Goal: Task Accomplishment & Management: Use online tool/utility

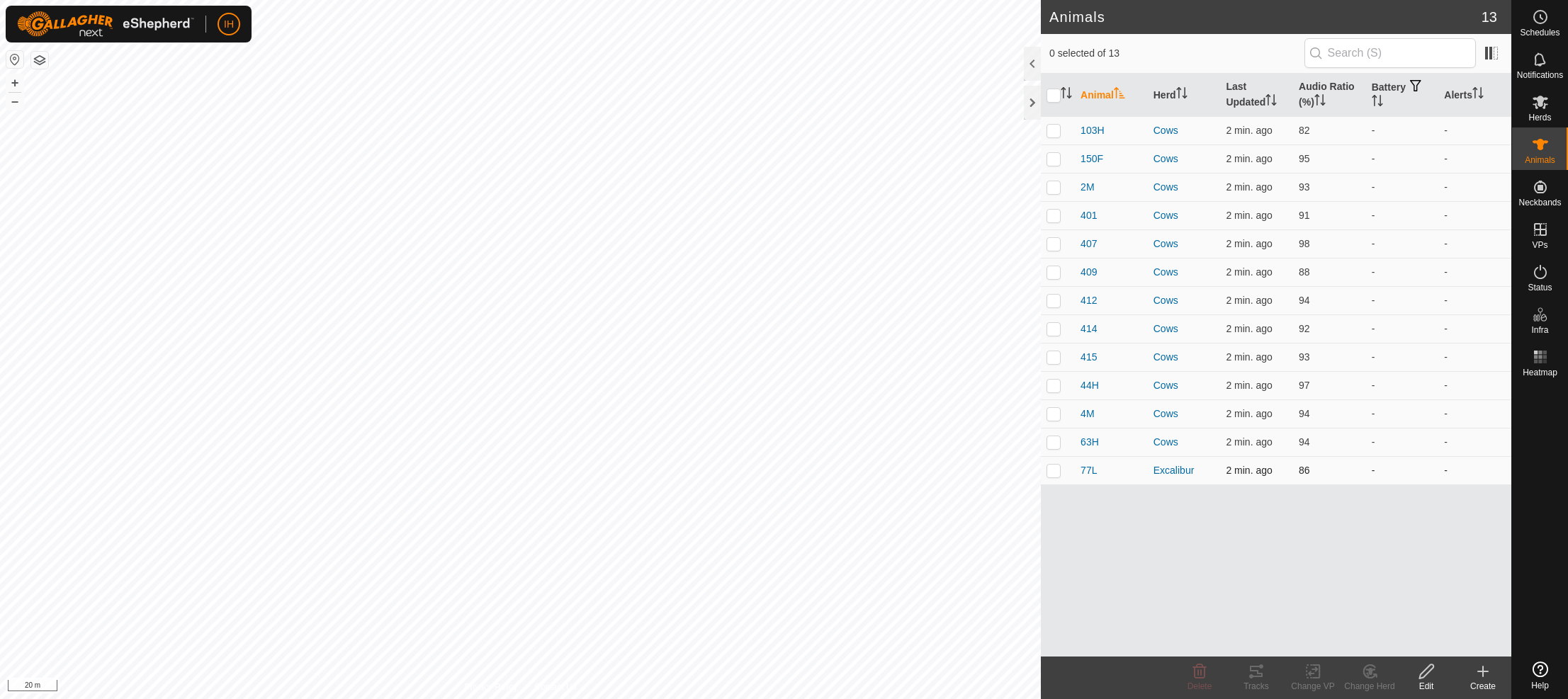
click at [1055, 472] on p-checkbox at bounding box center [1054, 470] width 14 height 11
checkbox input "true"
click at [1259, 676] on icon at bounding box center [1257, 671] width 12 height 11
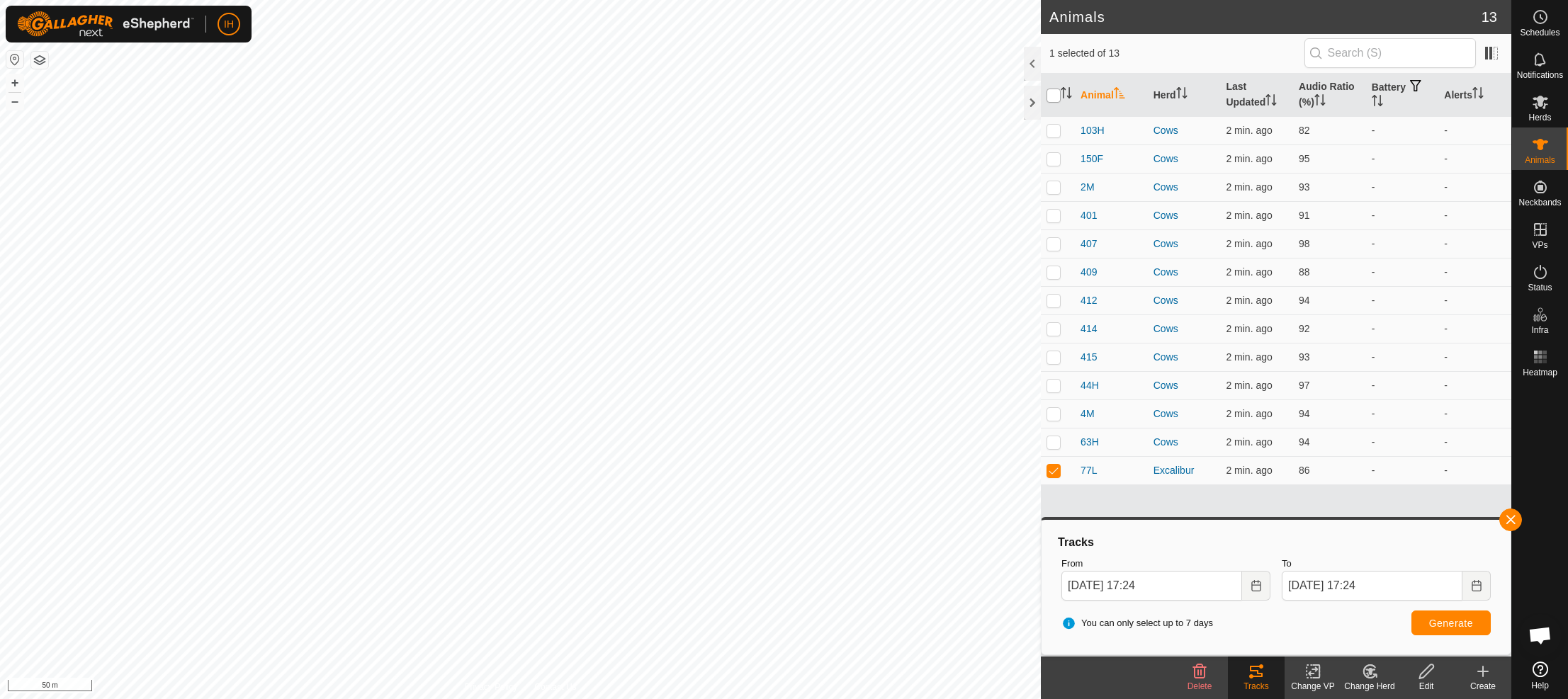
click at [1059, 94] on input "checkbox" at bounding box center [1054, 95] width 14 height 14
checkbox input "true"
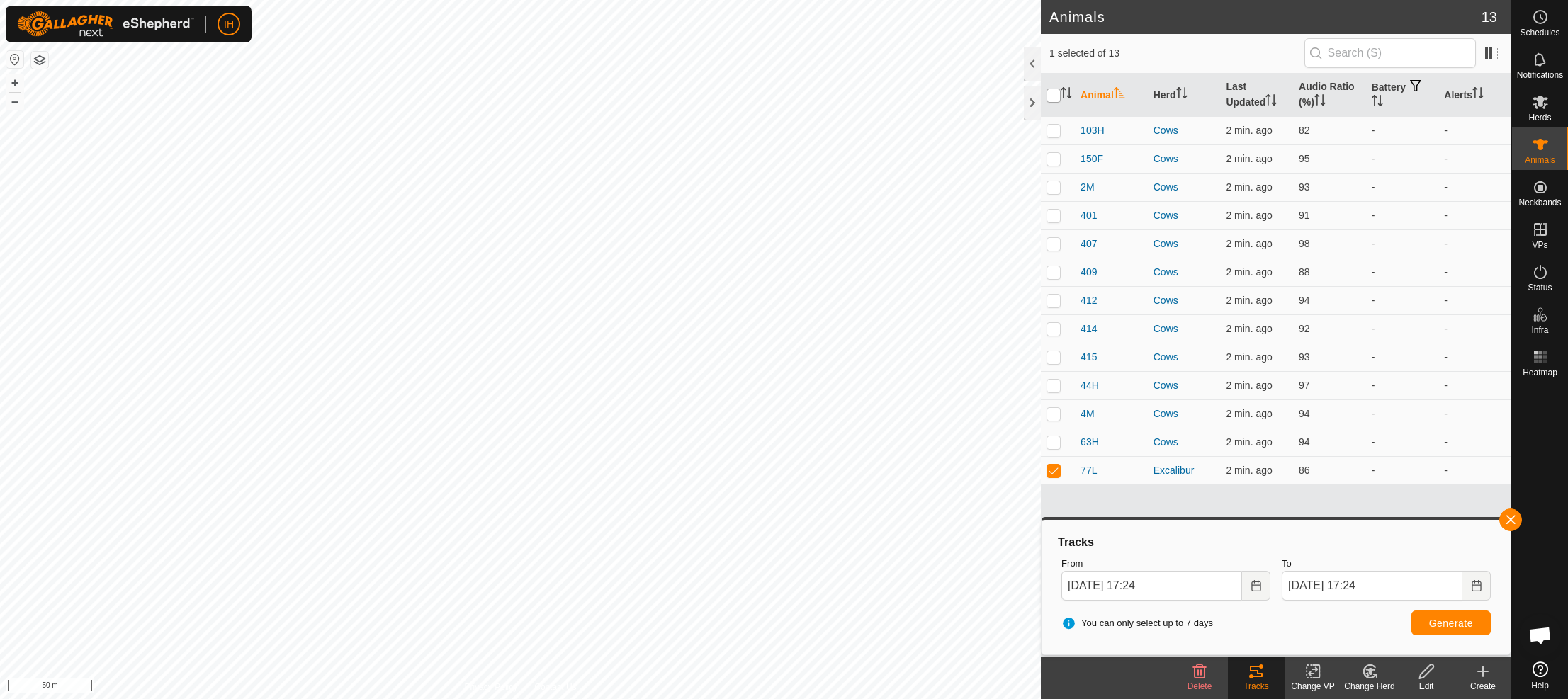
checkbox input "true"
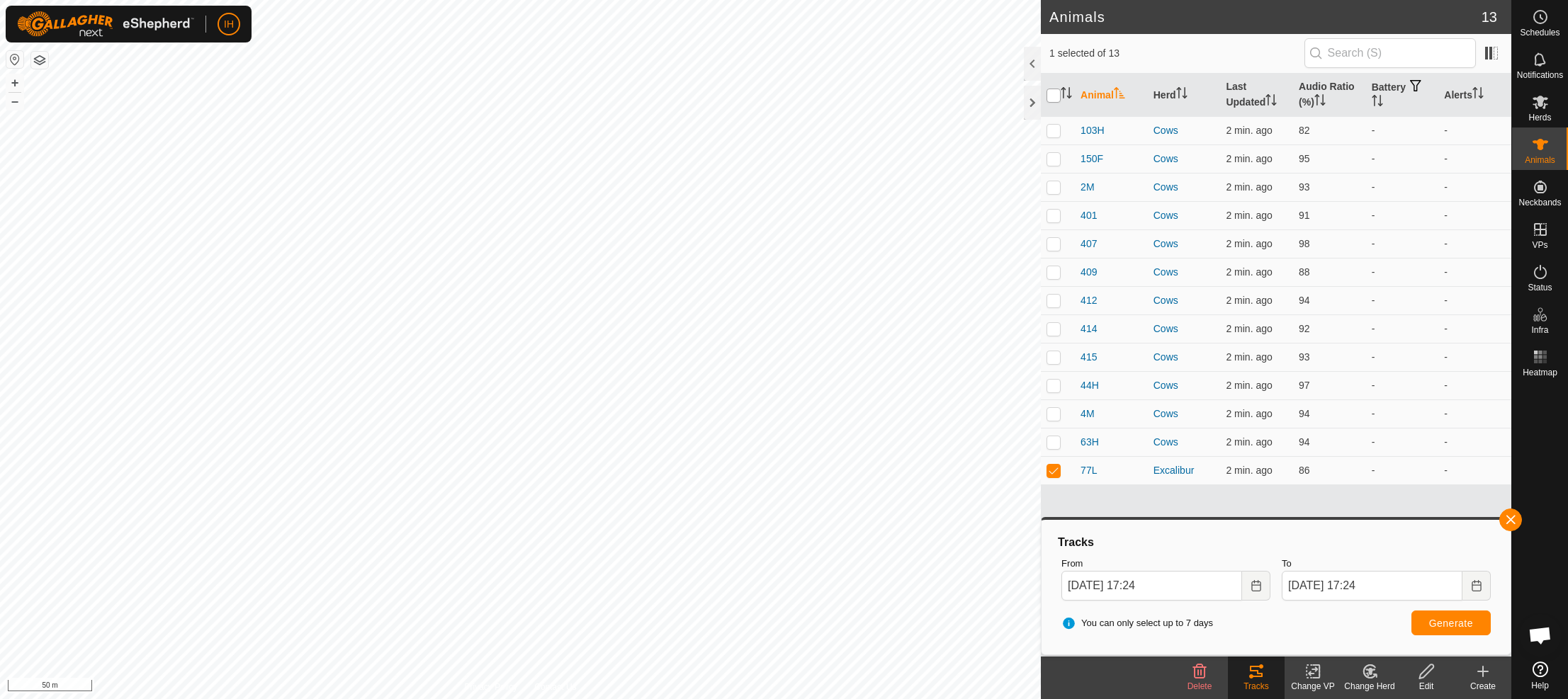
checkbox input "true"
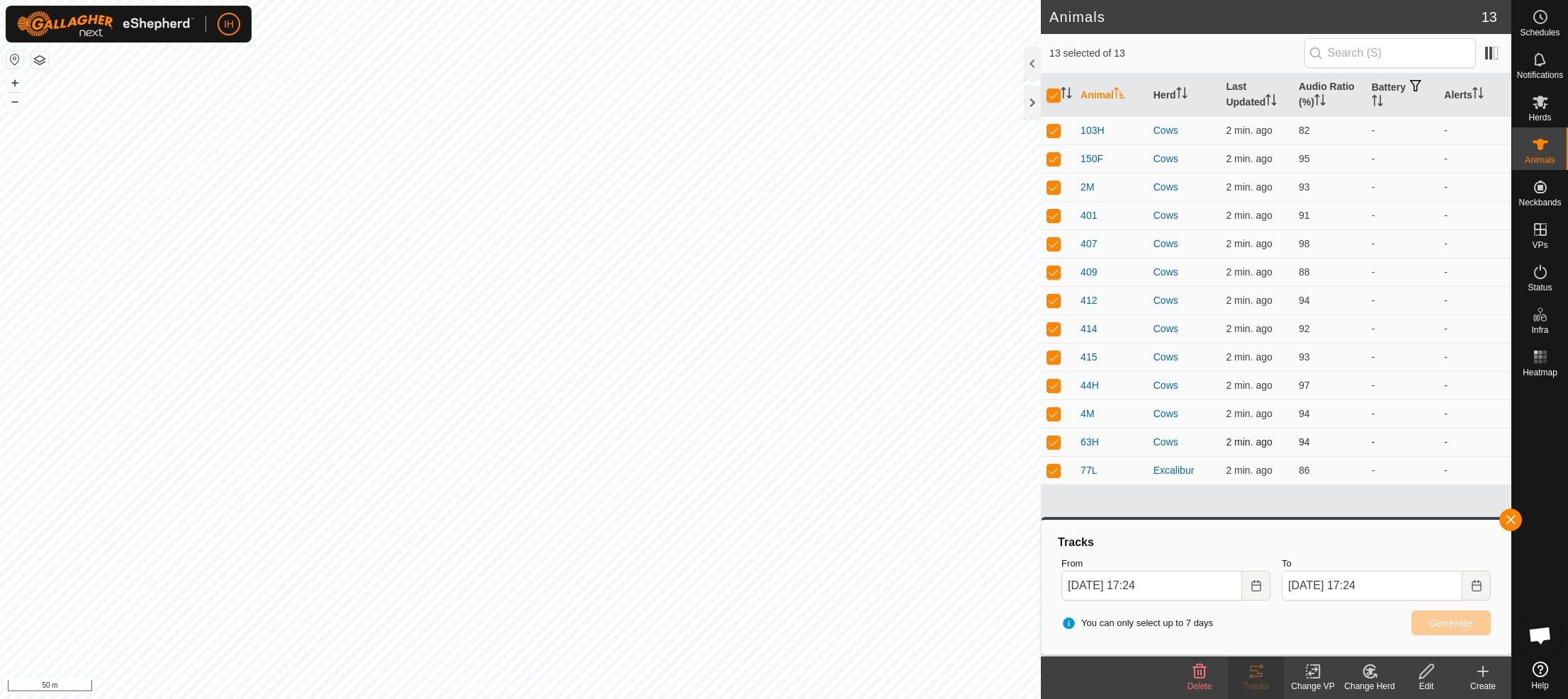
drag, startPoint x: 1049, startPoint y: 471, endPoint x: 1049, endPoint y: 450, distance: 21.0
click at [1049, 466] on p-checkbox at bounding box center [1054, 470] width 14 height 11
checkbox input "false"
drag, startPoint x: 1052, startPoint y: 444, endPoint x: 1062, endPoint y: 409, distance: 36.4
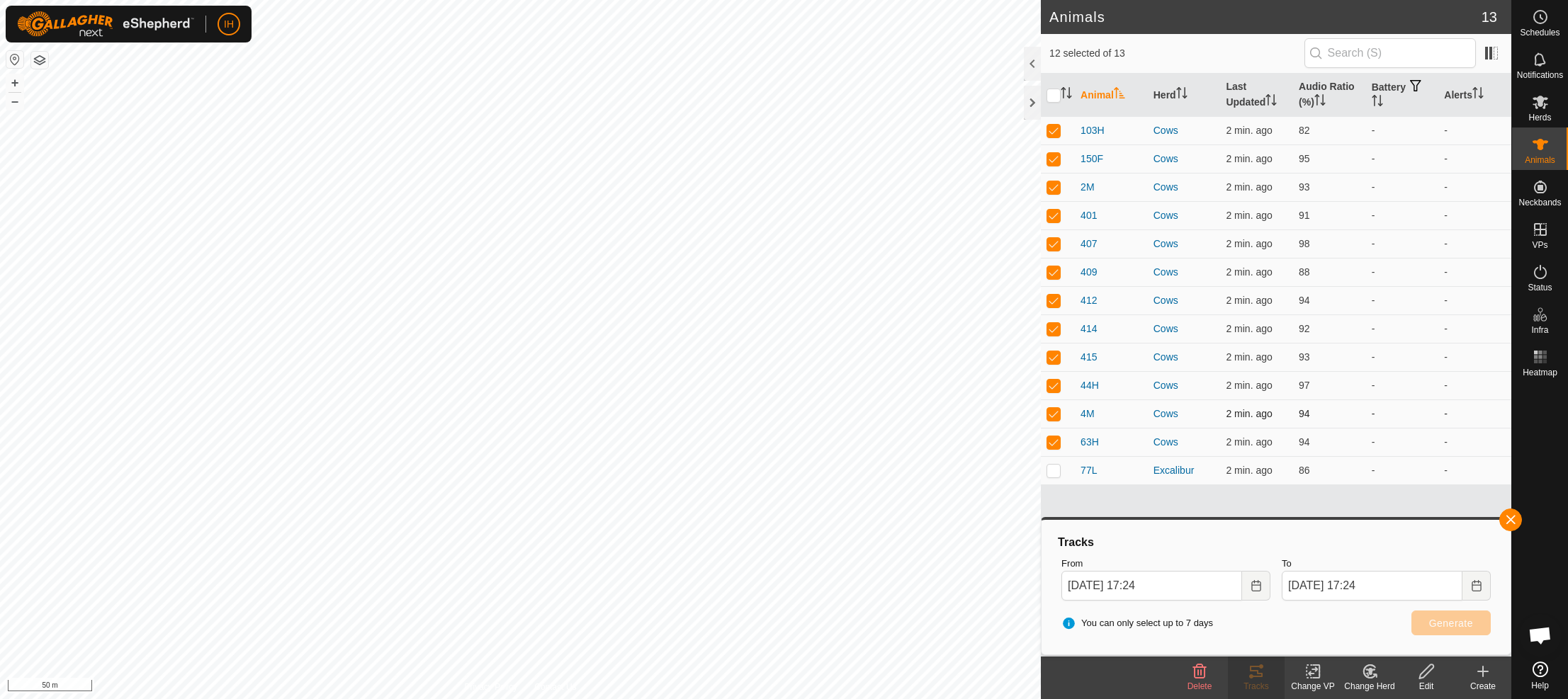
click at [1056, 434] on td at bounding box center [1058, 442] width 34 height 28
checkbox input "false"
drag, startPoint x: 1057, startPoint y: 411, endPoint x: 1057, endPoint y: 396, distance: 15.0
click at [1058, 408] on p-checkbox at bounding box center [1054, 413] width 14 height 11
checkbox input "false"
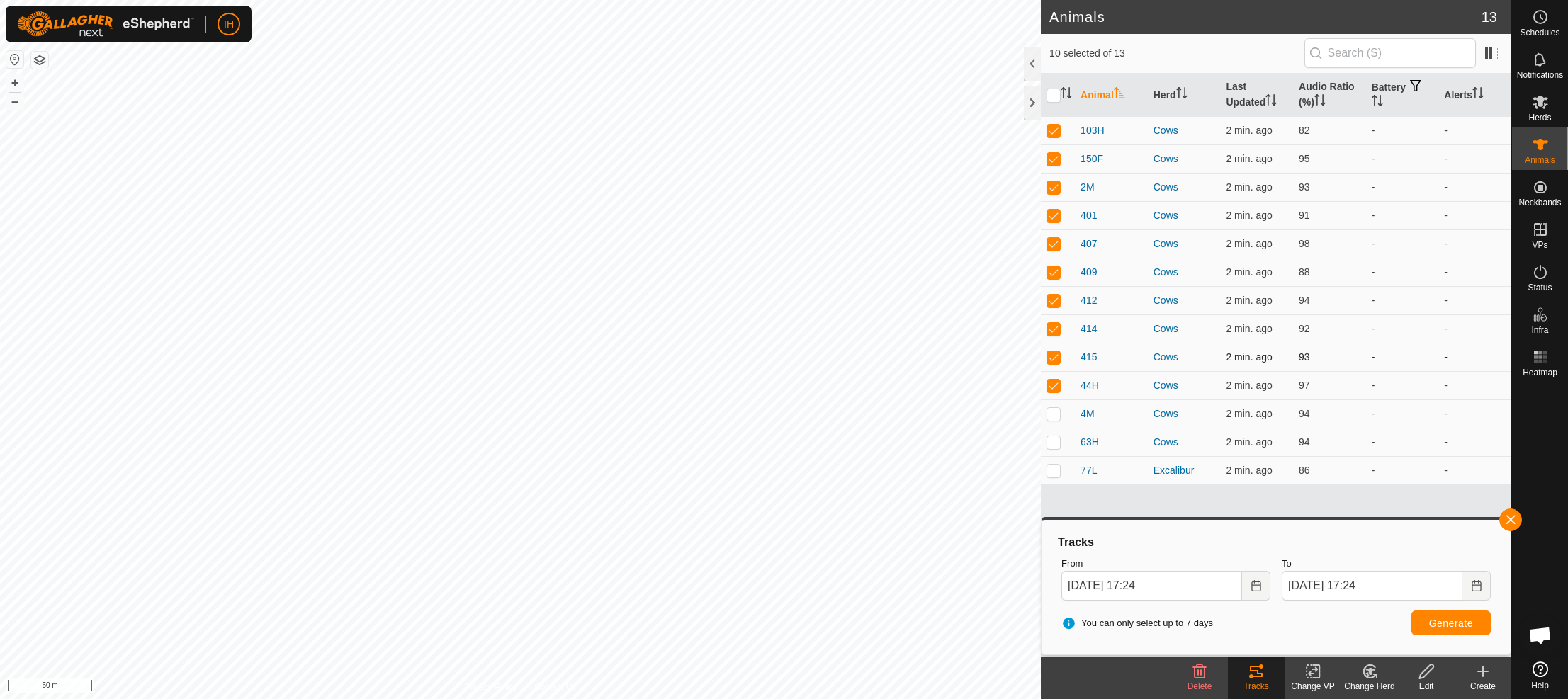
drag, startPoint x: 1055, startPoint y: 385, endPoint x: 1061, endPoint y: 362, distance: 23.8
click at [1056, 383] on p-checkbox at bounding box center [1054, 385] width 14 height 11
checkbox input "false"
drag, startPoint x: 1057, startPoint y: 359, endPoint x: 1057, endPoint y: 332, distance: 27.0
click at [1057, 356] on p-checkbox at bounding box center [1054, 357] width 14 height 11
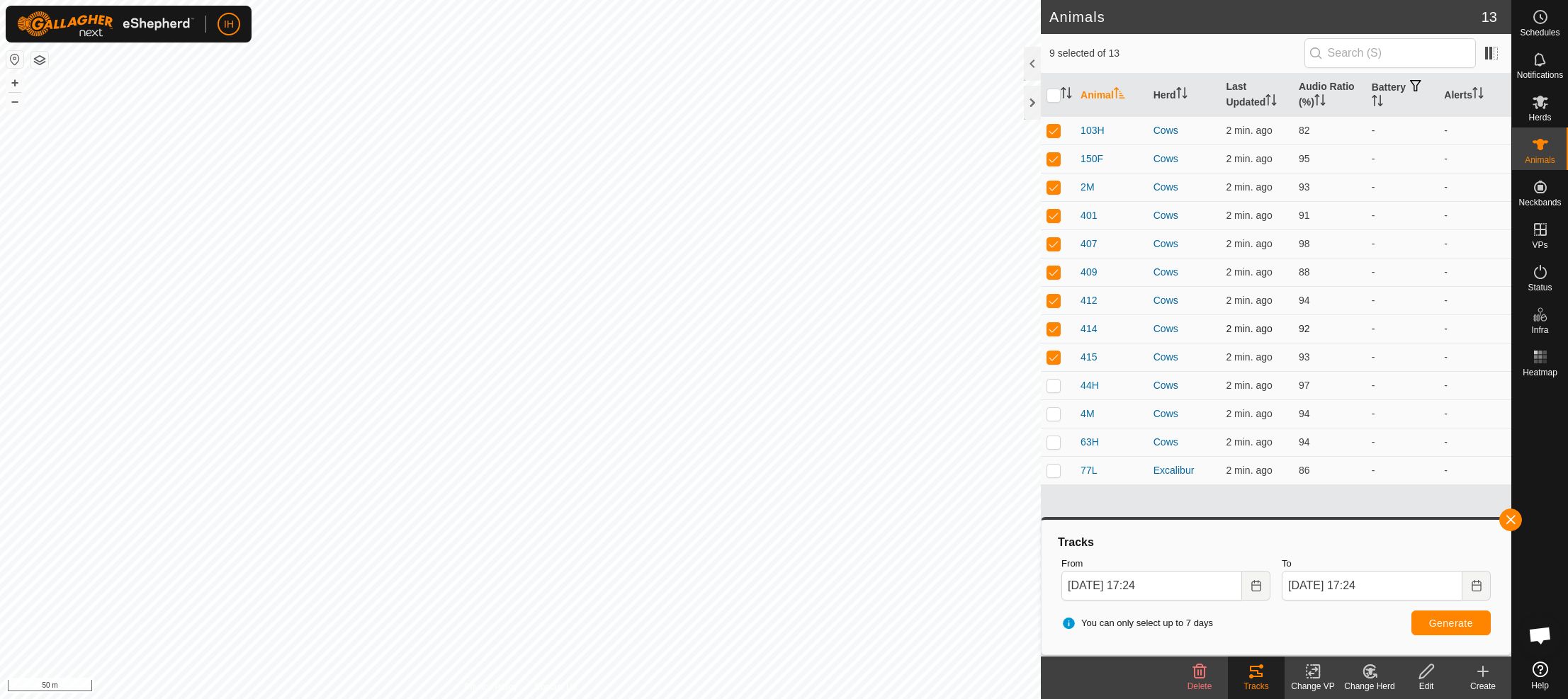
checkbox input "false"
click at [1053, 327] on p-checkbox at bounding box center [1054, 328] width 14 height 11
checkbox input "false"
click at [1460, 632] on button "Generate" at bounding box center [1452, 623] width 79 height 25
